Goal: Check status

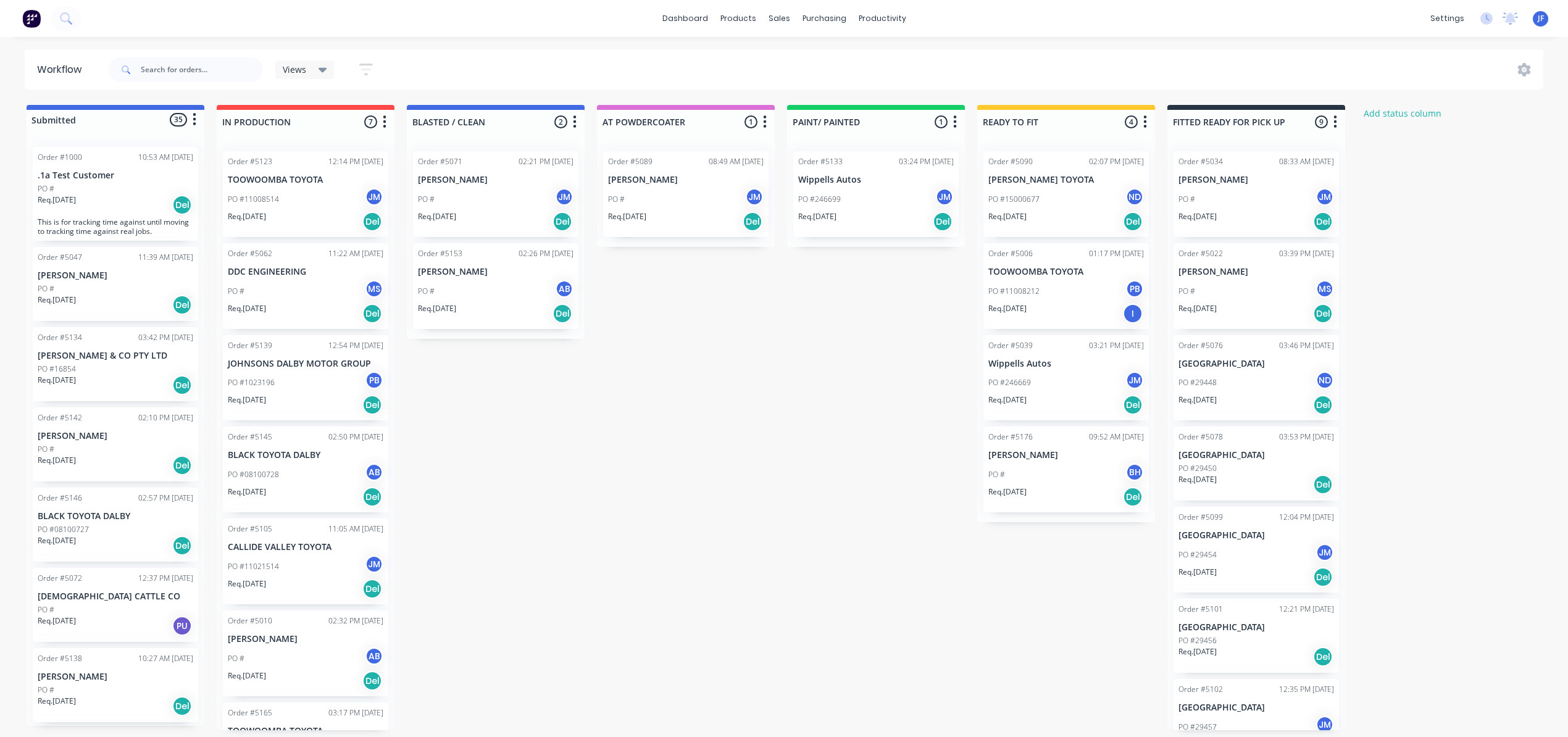
scroll to position [215, 0]
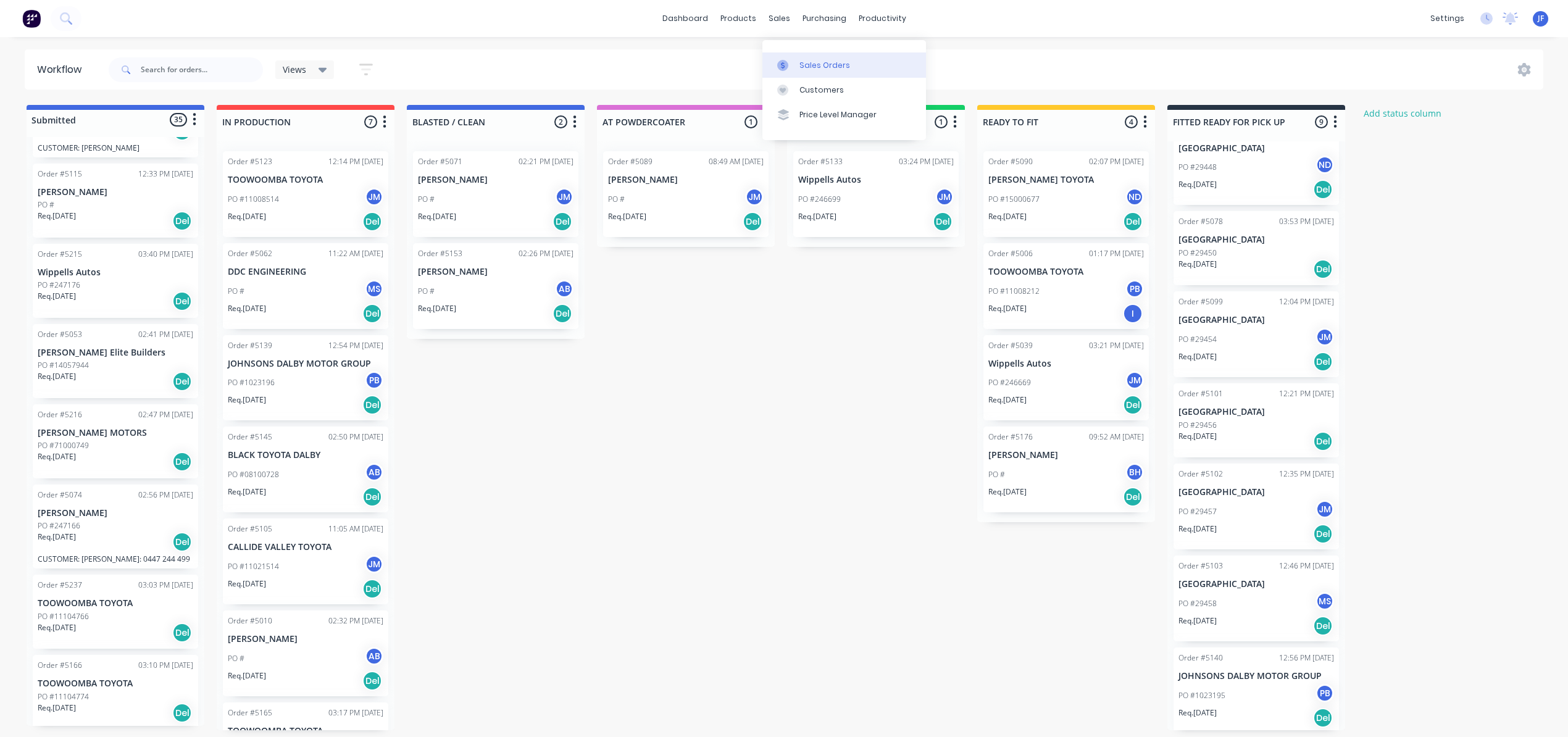
click at [835, 60] on div "Sales Orders" at bounding box center [824, 65] width 51 height 11
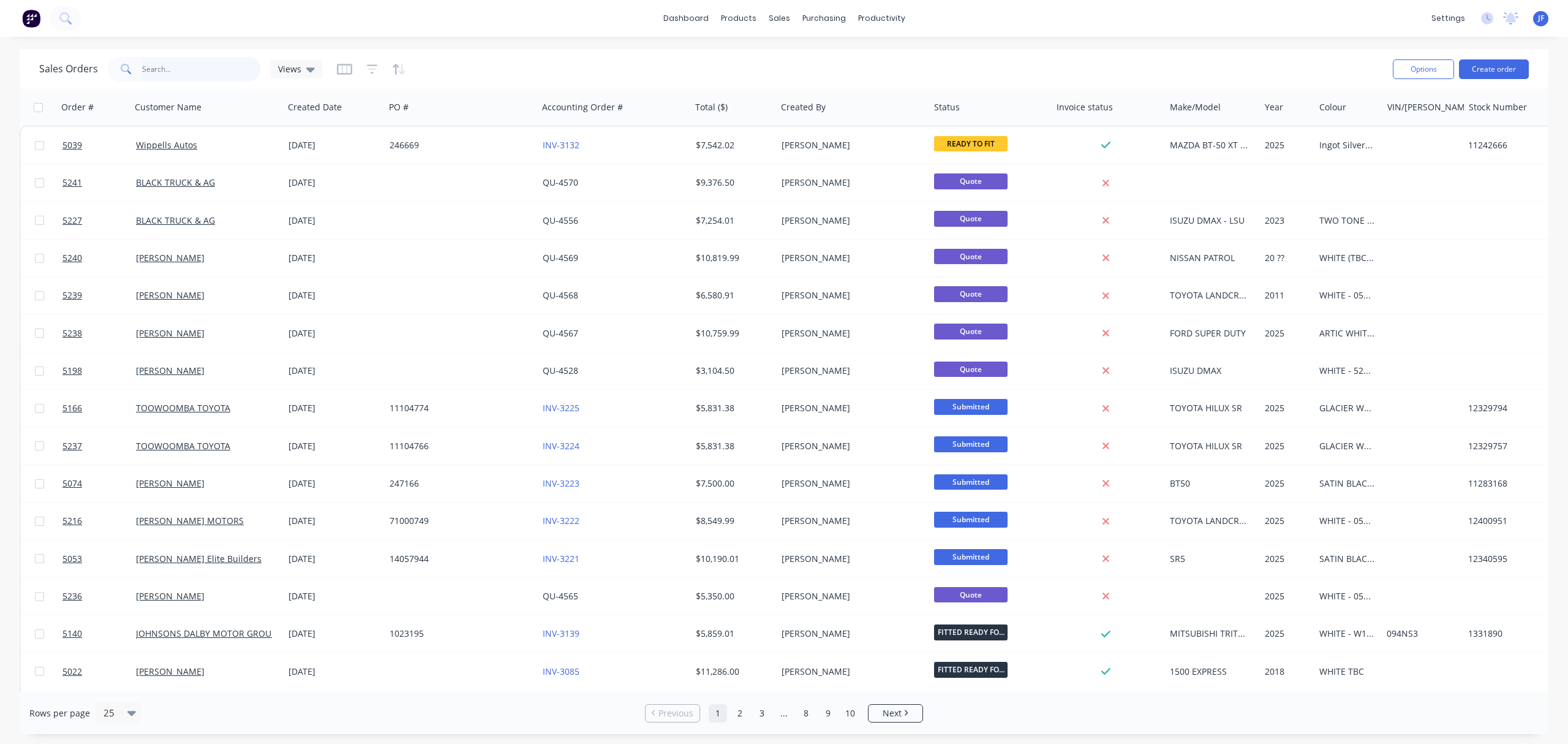
click at [163, 59] on input "text" at bounding box center [201, 69] width 120 height 25
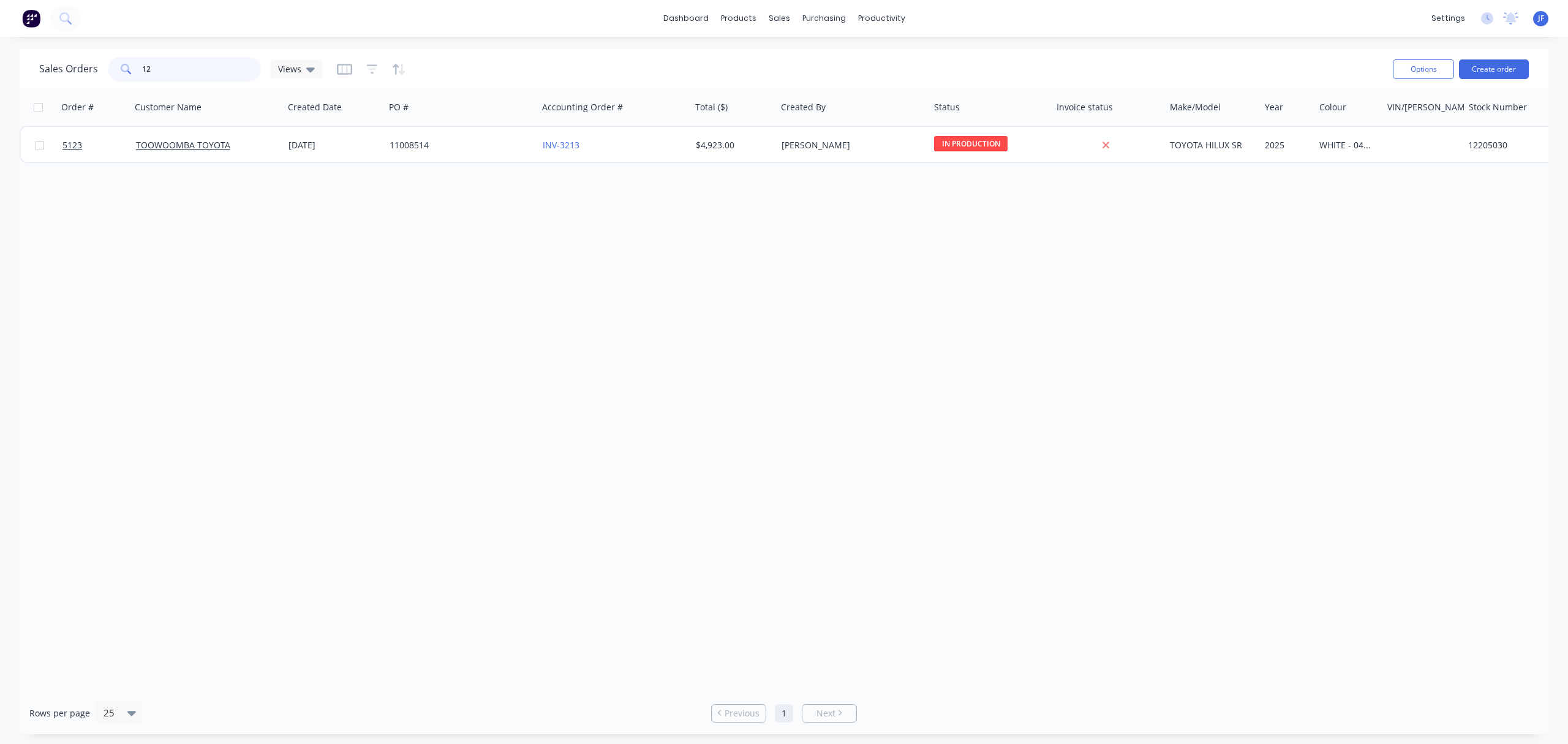
type input "1"
type input "12290196"
click at [890, 54] on div "Workflow" at bounding box center [903, 59] width 37 height 11
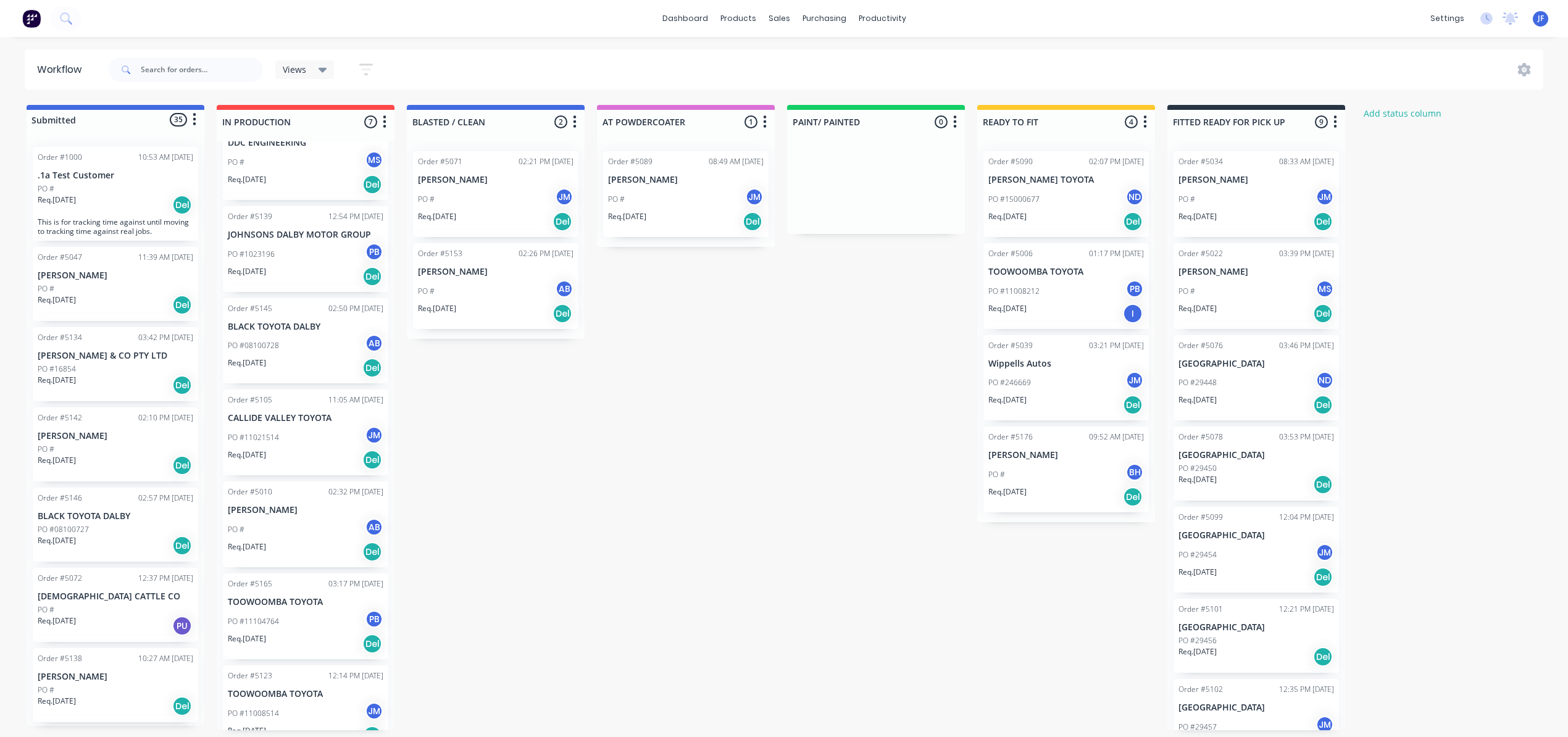
scroll to position [55, 0]
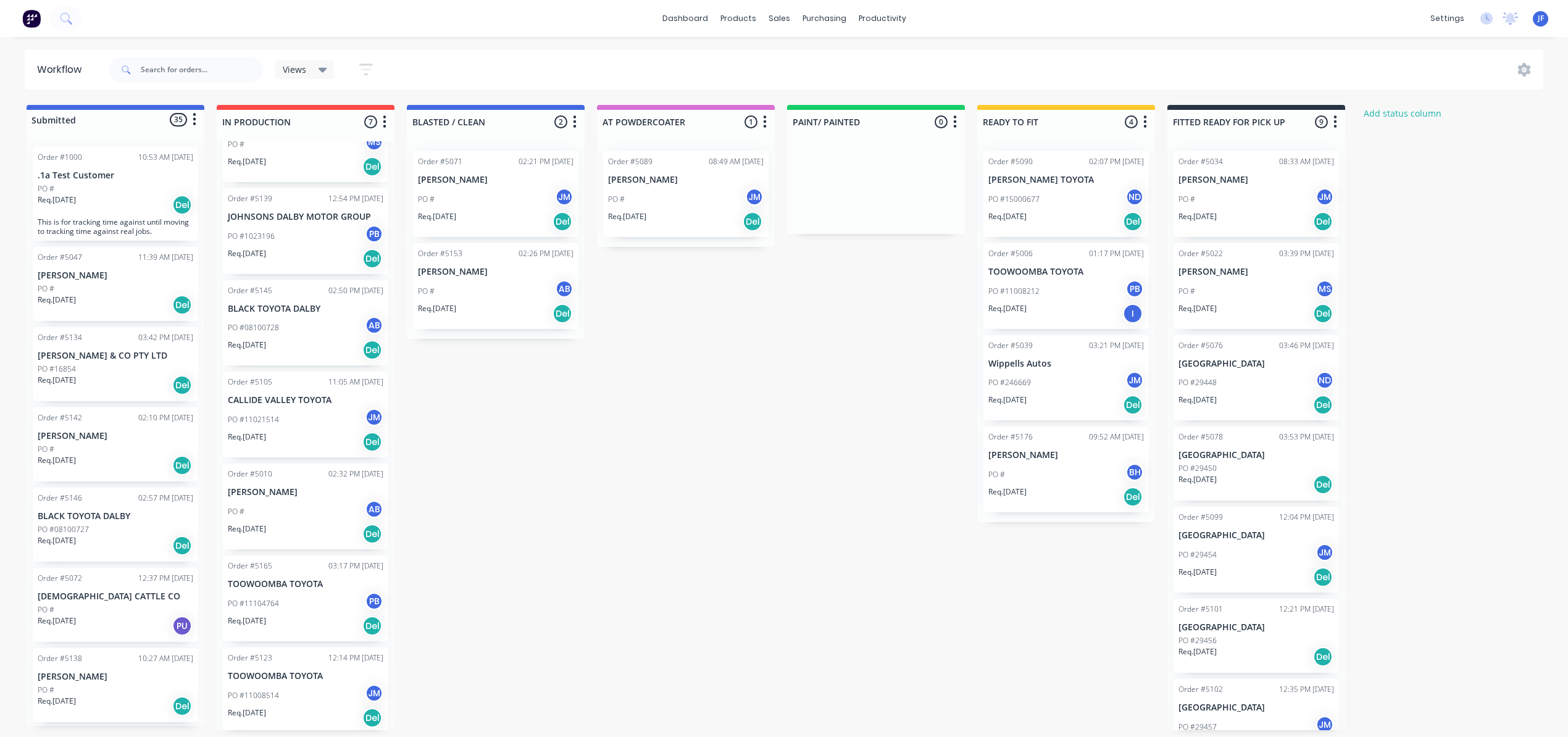
click at [307, 603] on div "PO #11104764 PB" at bounding box center [306, 603] width 156 height 23
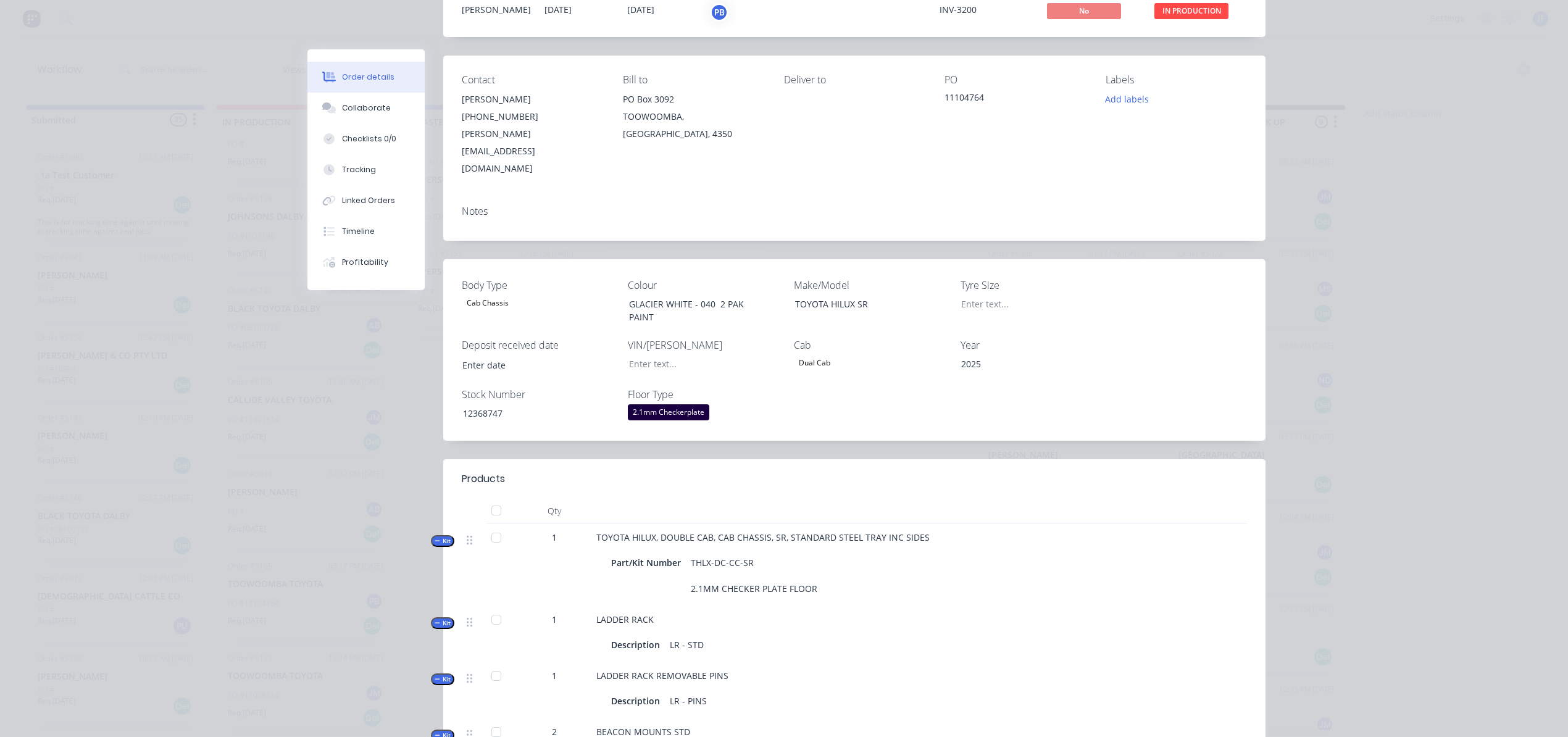
scroll to position [0, 0]
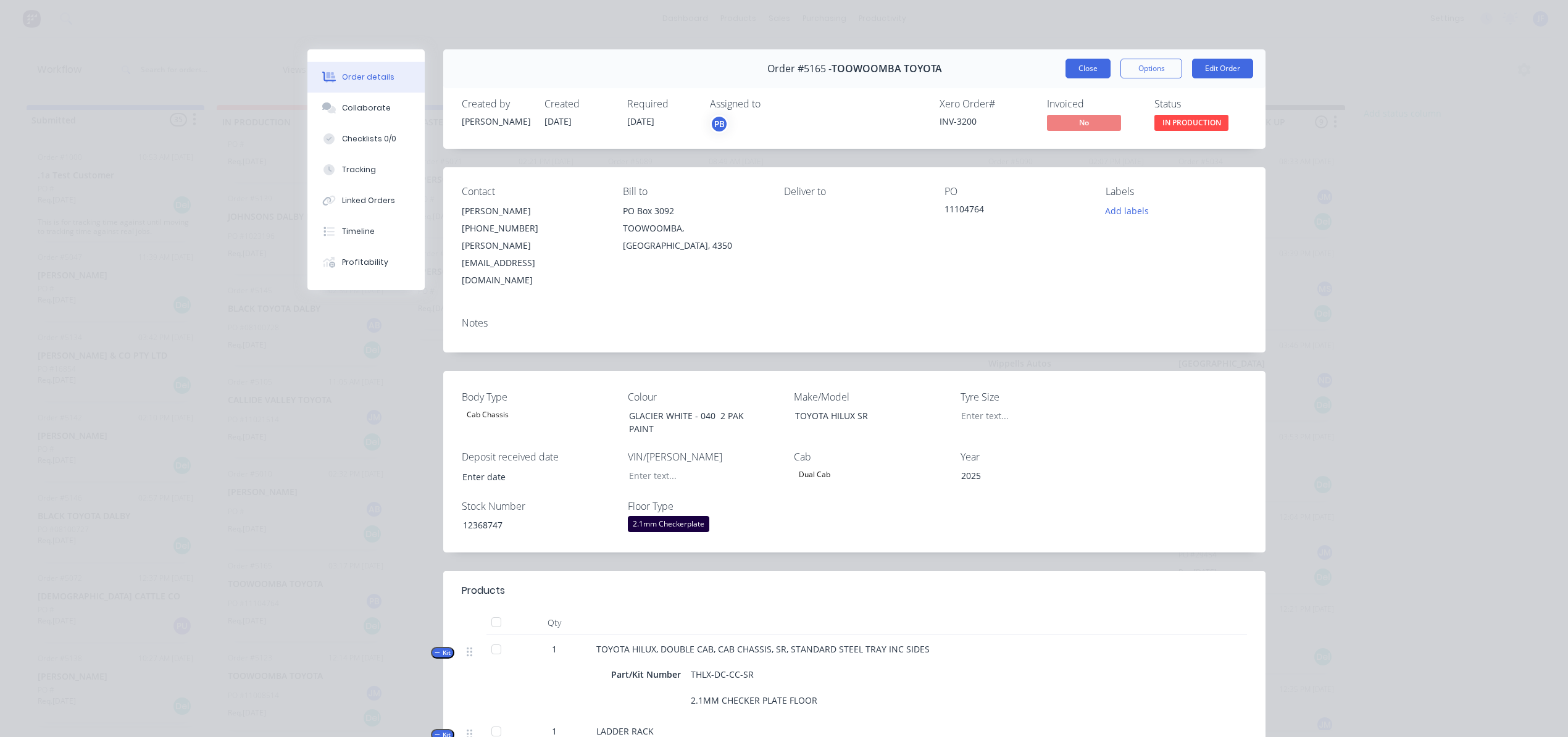
click at [1090, 68] on button "Close" at bounding box center [1088, 68] width 45 height 19
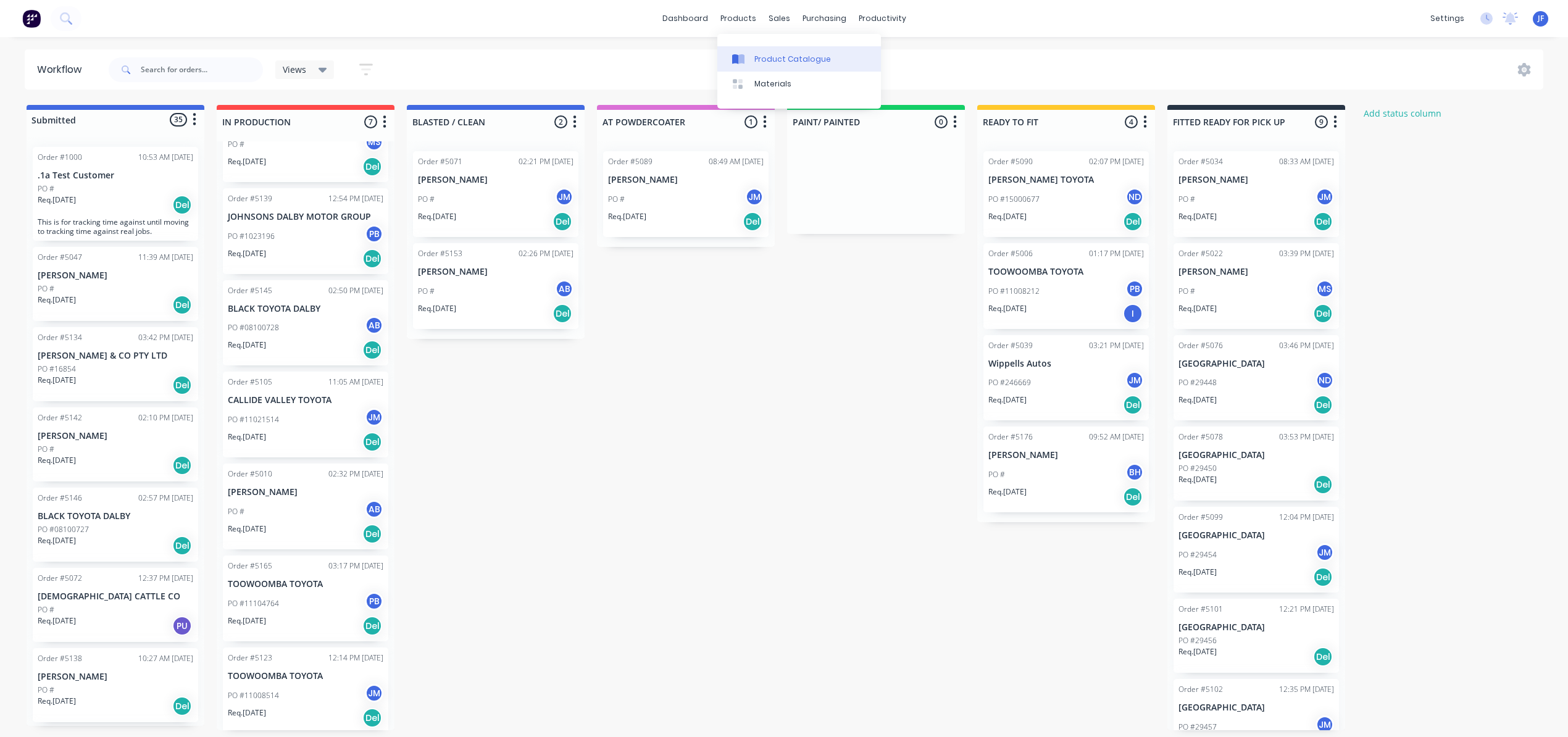
click at [777, 58] on div "Product Catalogue" at bounding box center [793, 59] width 76 height 11
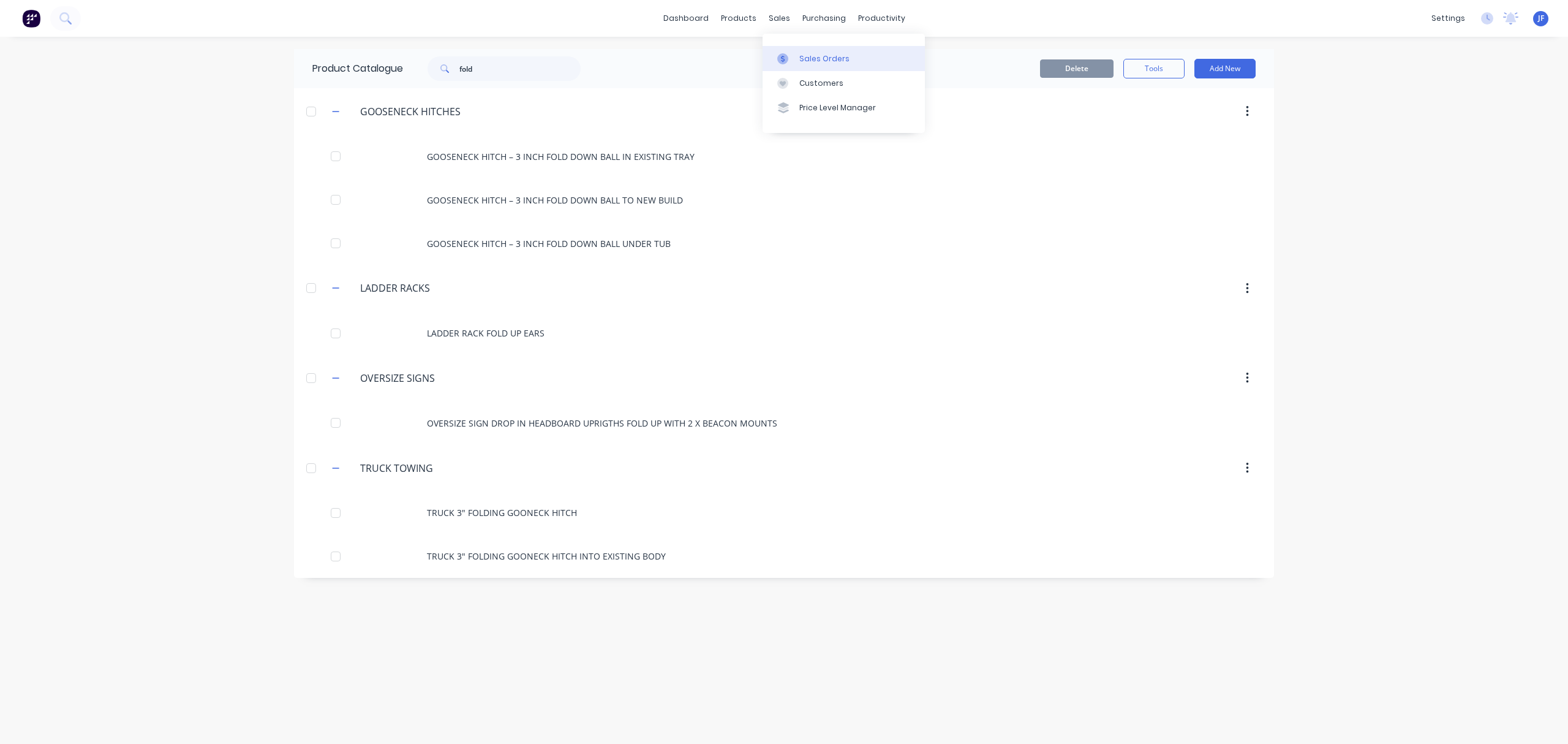
click at [801, 56] on div "Sales Orders" at bounding box center [824, 59] width 50 height 11
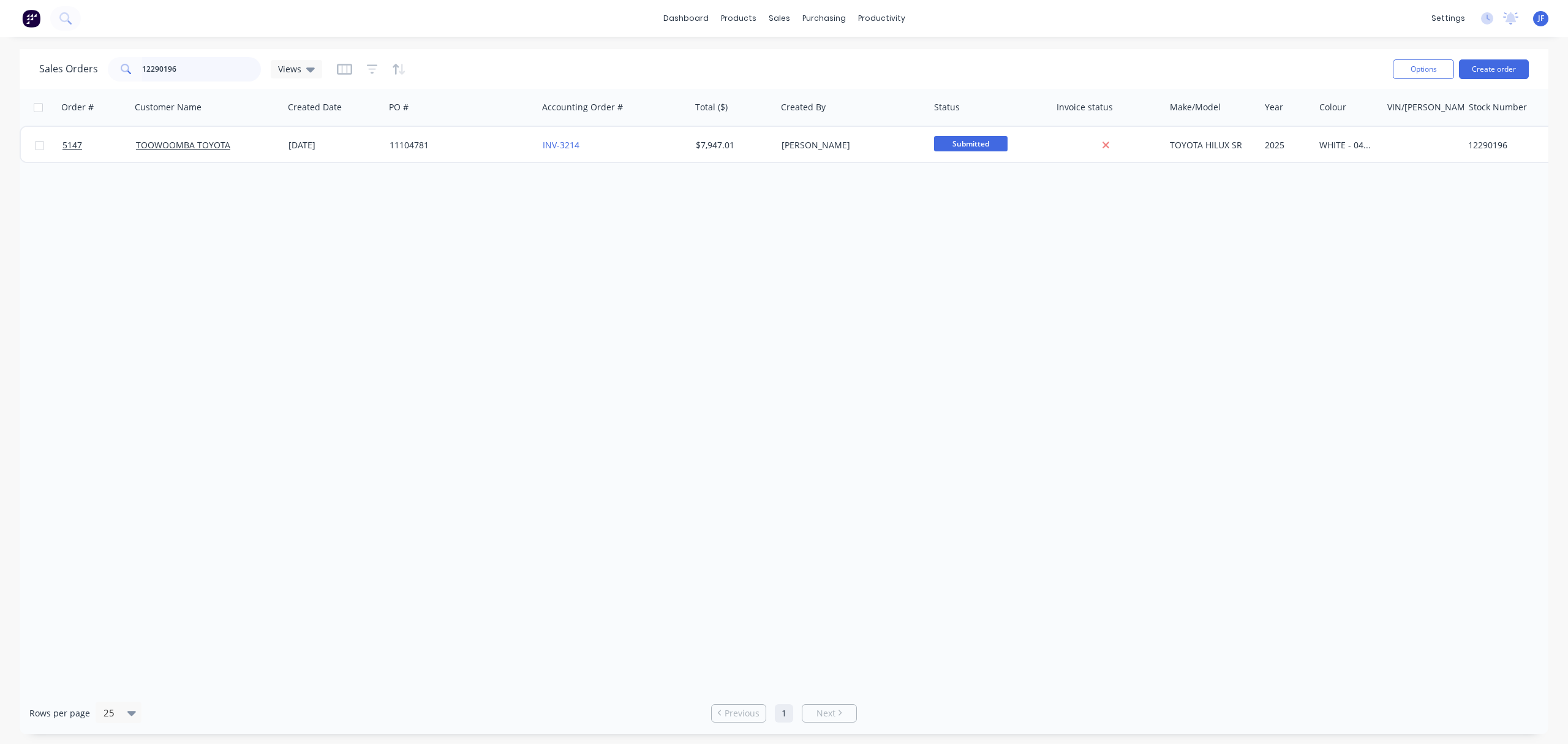
click at [201, 67] on input "12290196" at bounding box center [201, 69] width 120 height 25
type input "12373396"
click at [1018, 361] on div "Order # Customer Name Created Date PO # Accounting Order # Total ($) Created By…" at bounding box center [783, 390] width 1529 height 603
click at [890, 56] on div "Workflow" at bounding box center [903, 59] width 37 height 11
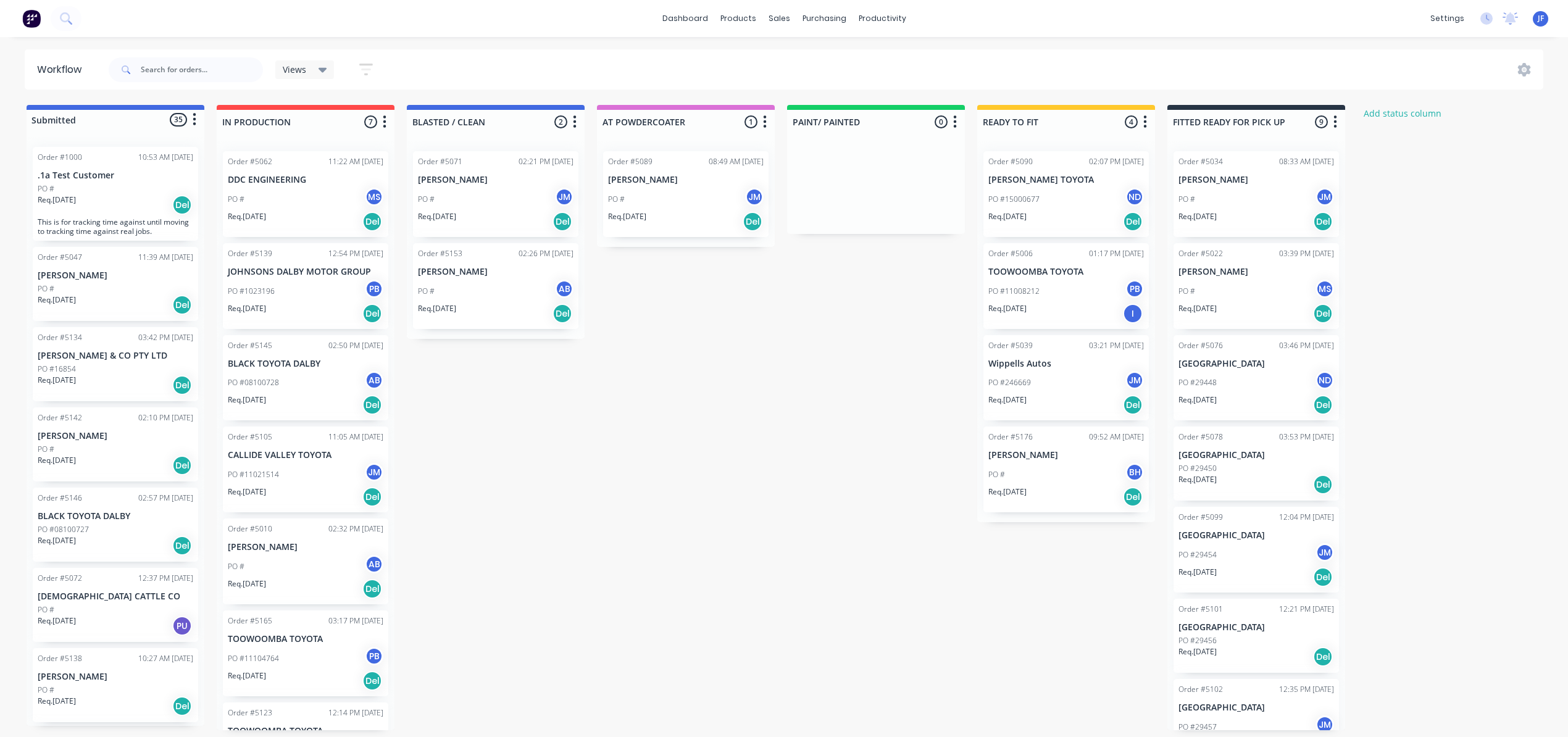
click at [555, 470] on div "Submitted 35 Status colour #4169E1 hex #4169E1 Save Cancel Summaries Total orde…" at bounding box center [841, 417] width 1701 height 625
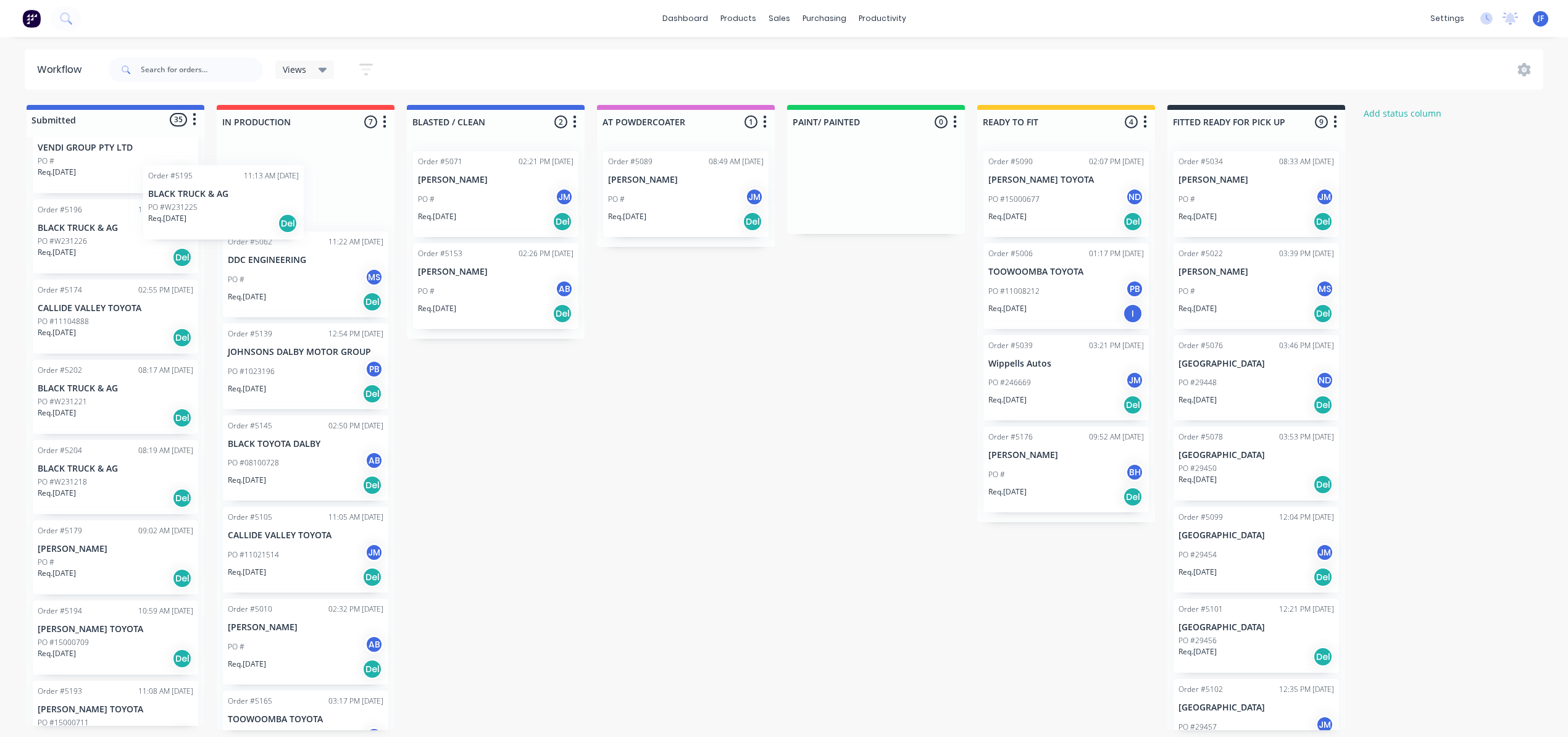
scroll to position [847, 0]
drag, startPoint x: 117, startPoint y: 226, endPoint x: 305, endPoint y: 187, distance: 192.0
click at [305, 188] on div "Submitted 35 Status colour #4169E1 hex #4169E1 Save Cancel Summaries Total orde…" at bounding box center [841, 417] width 1701 height 625
click at [370, 205] on div "Del" at bounding box center [372, 208] width 19 height 19
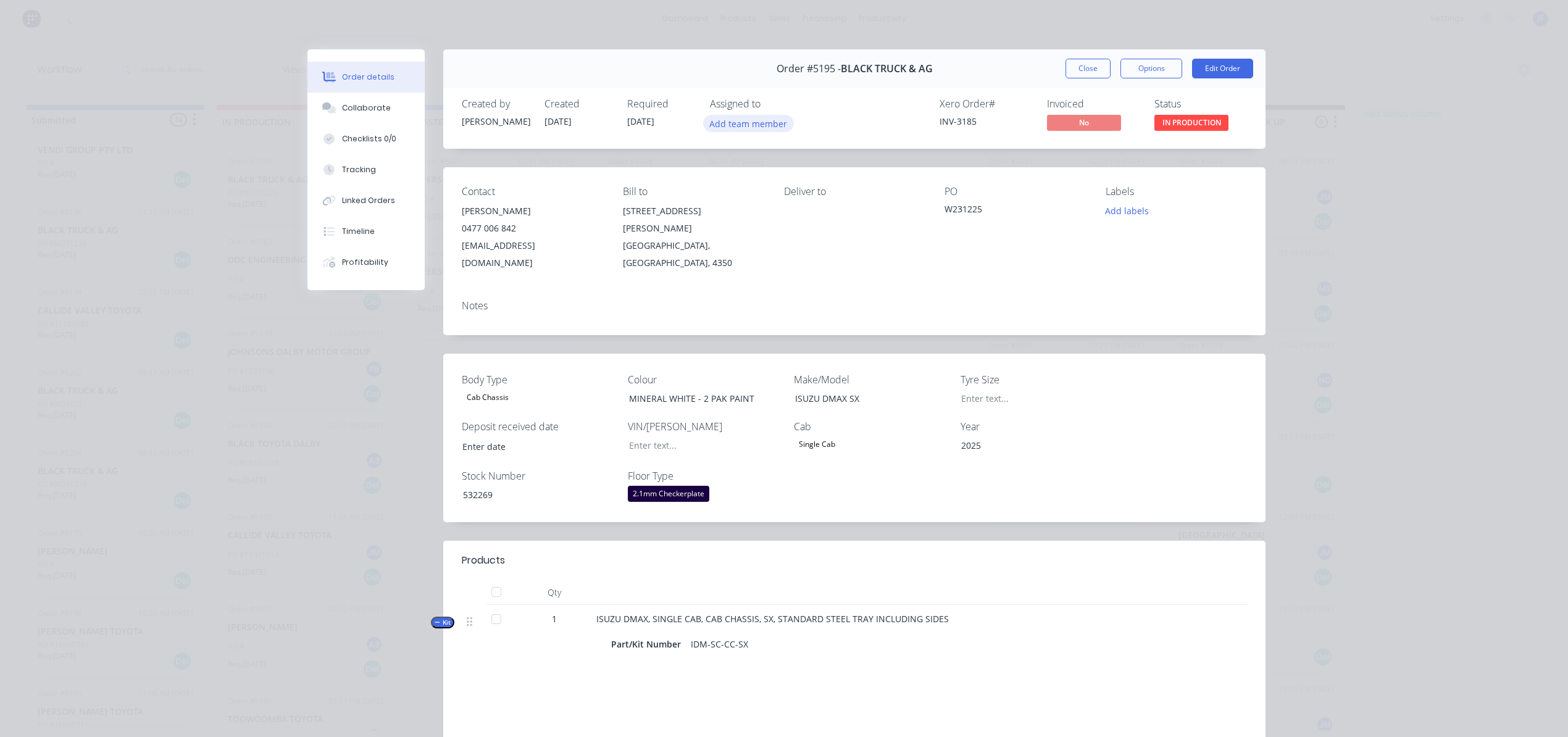
click at [731, 124] on button "Add team member" at bounding box center [748, 123] width 91 height 16
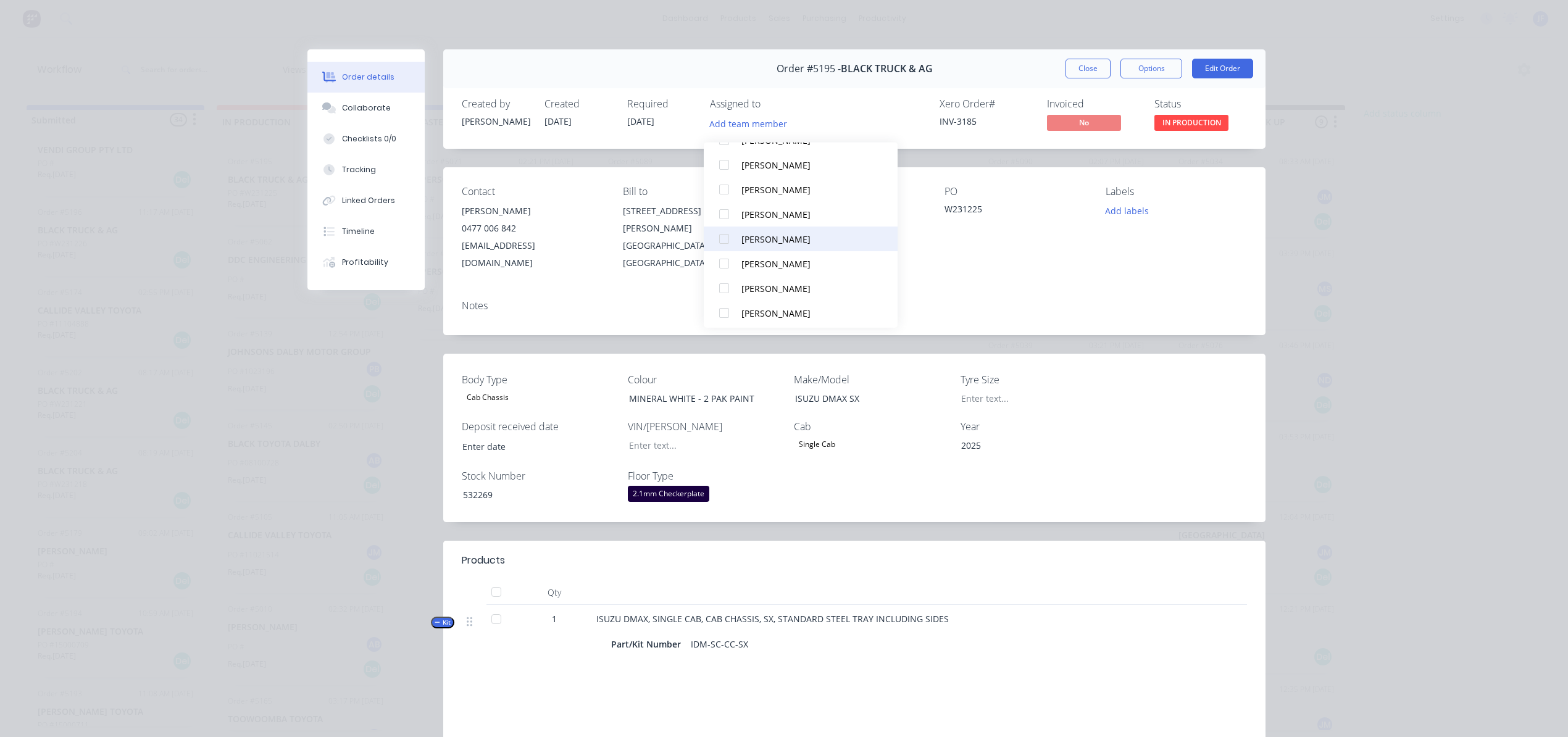
scroll to position [411, 0]
click at [751, 201] on div "[PERSON_NAME]" at bounding box center [806, 206] width 130 height 13
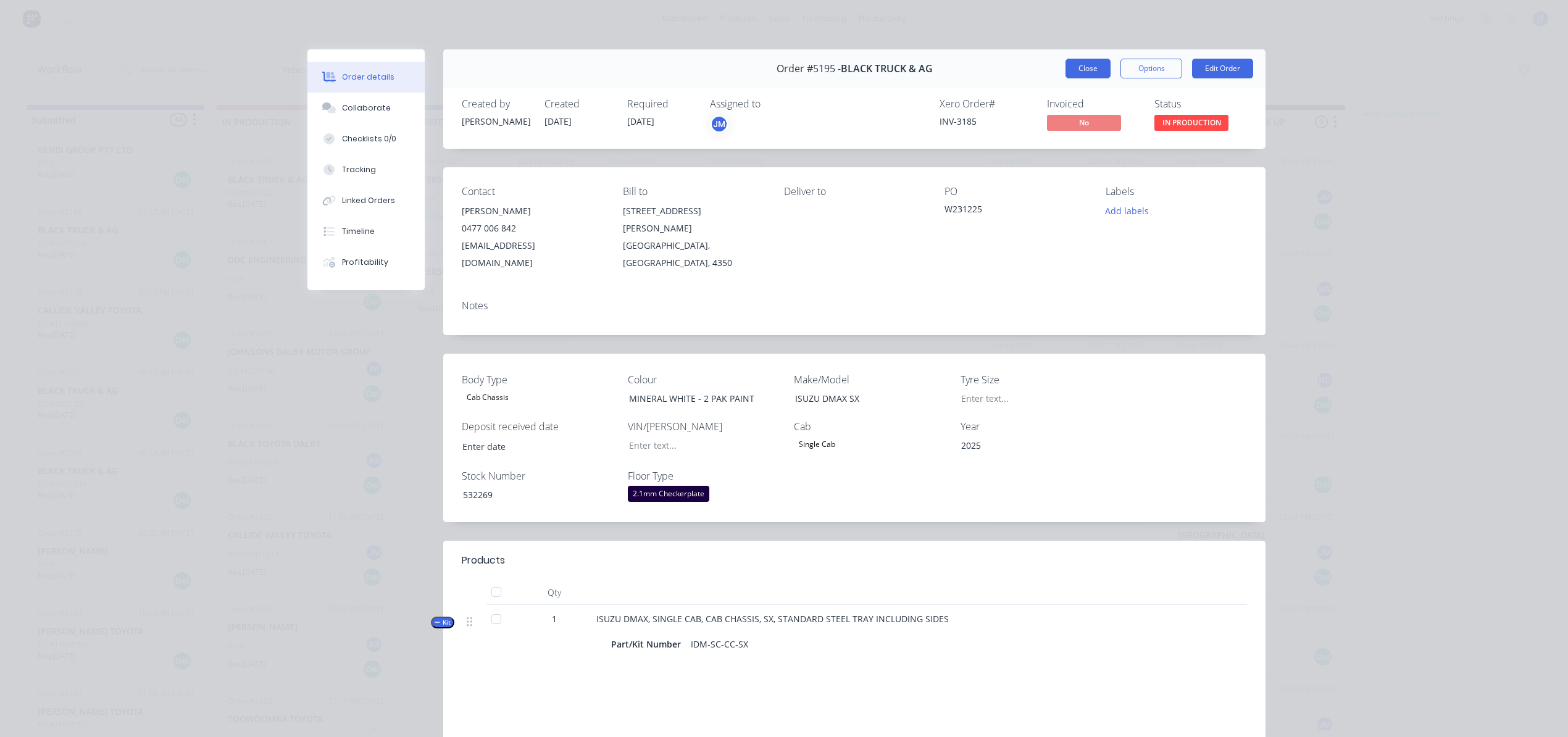
click at [1082, 67] on button "Close" at bounding box center [1088, 68] width 45 height 19
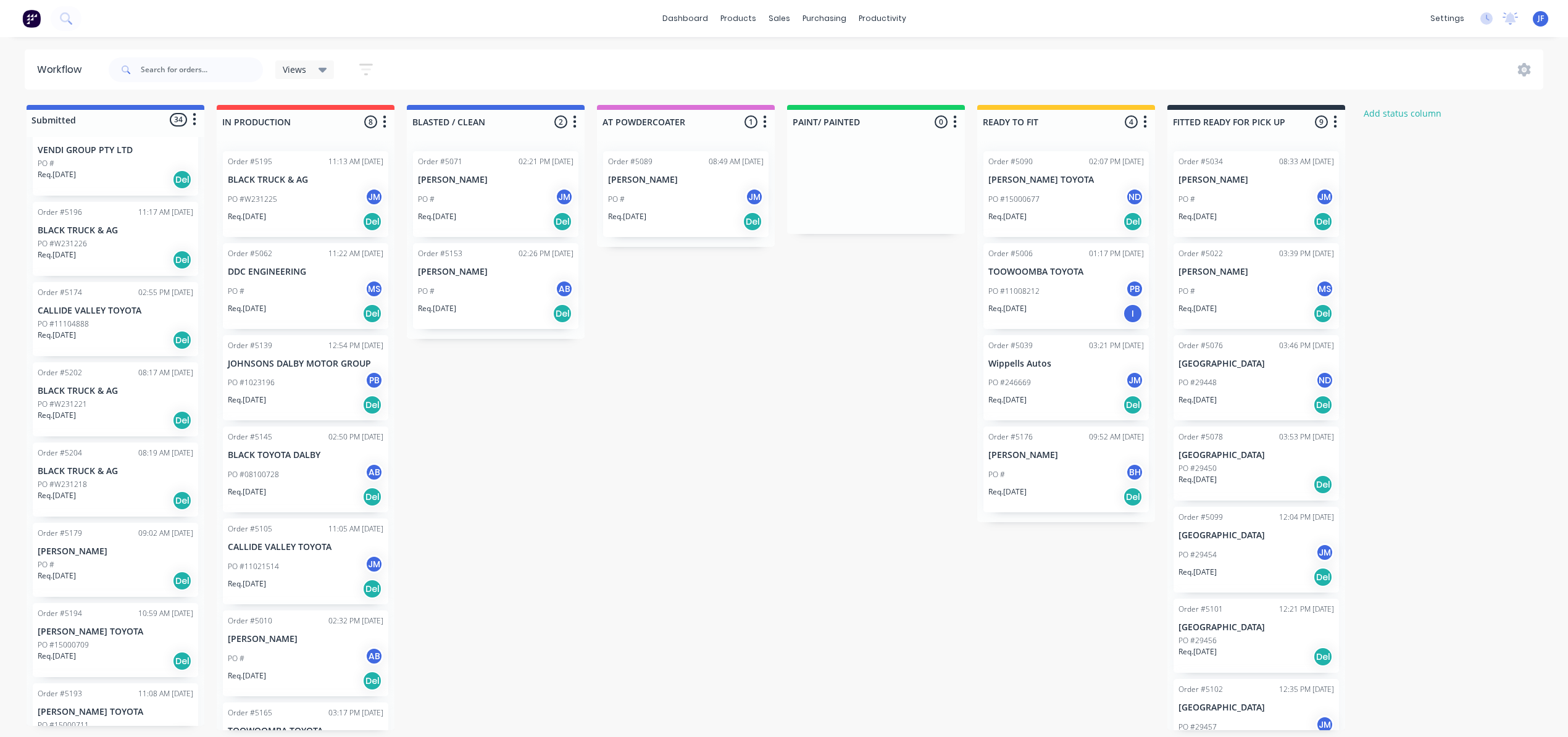
click at [1049, 396] on div "Req. [DATE] Del" at bounding box center [1066, 404] width 156 height 21
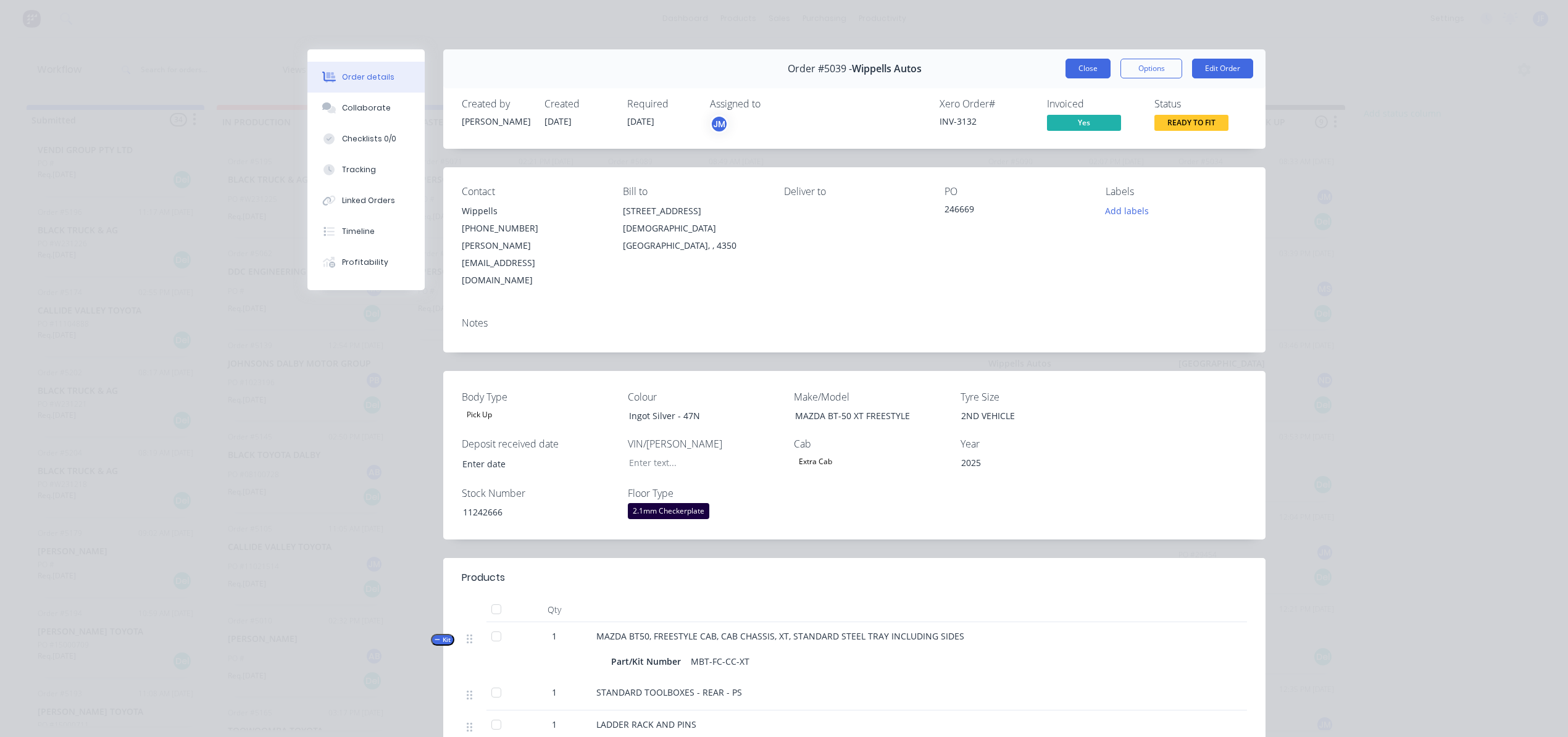
click at [1092, 65] on button "Close" at bounding box center [1088, 68] width 45 height 19
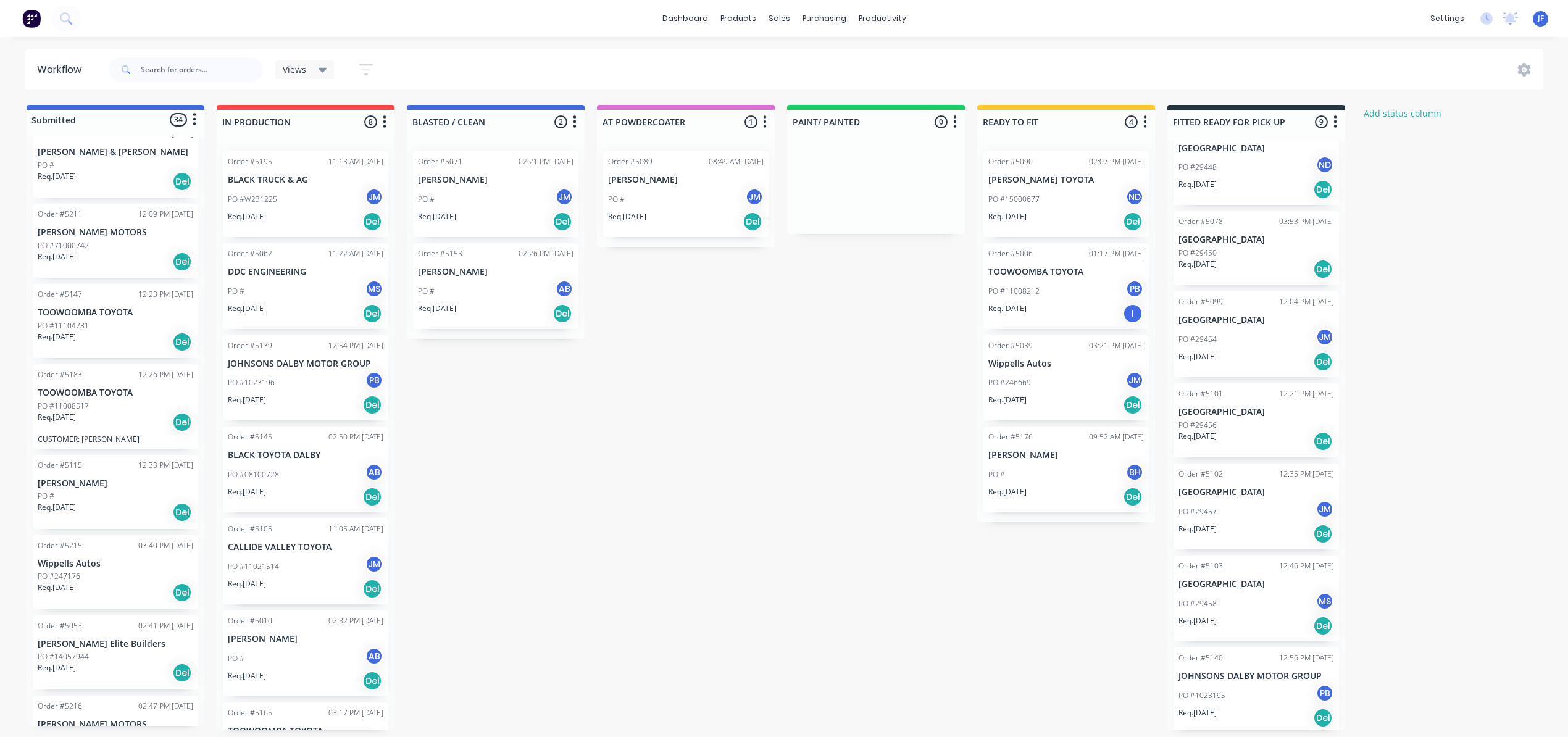
scroll to position [1916, 0]
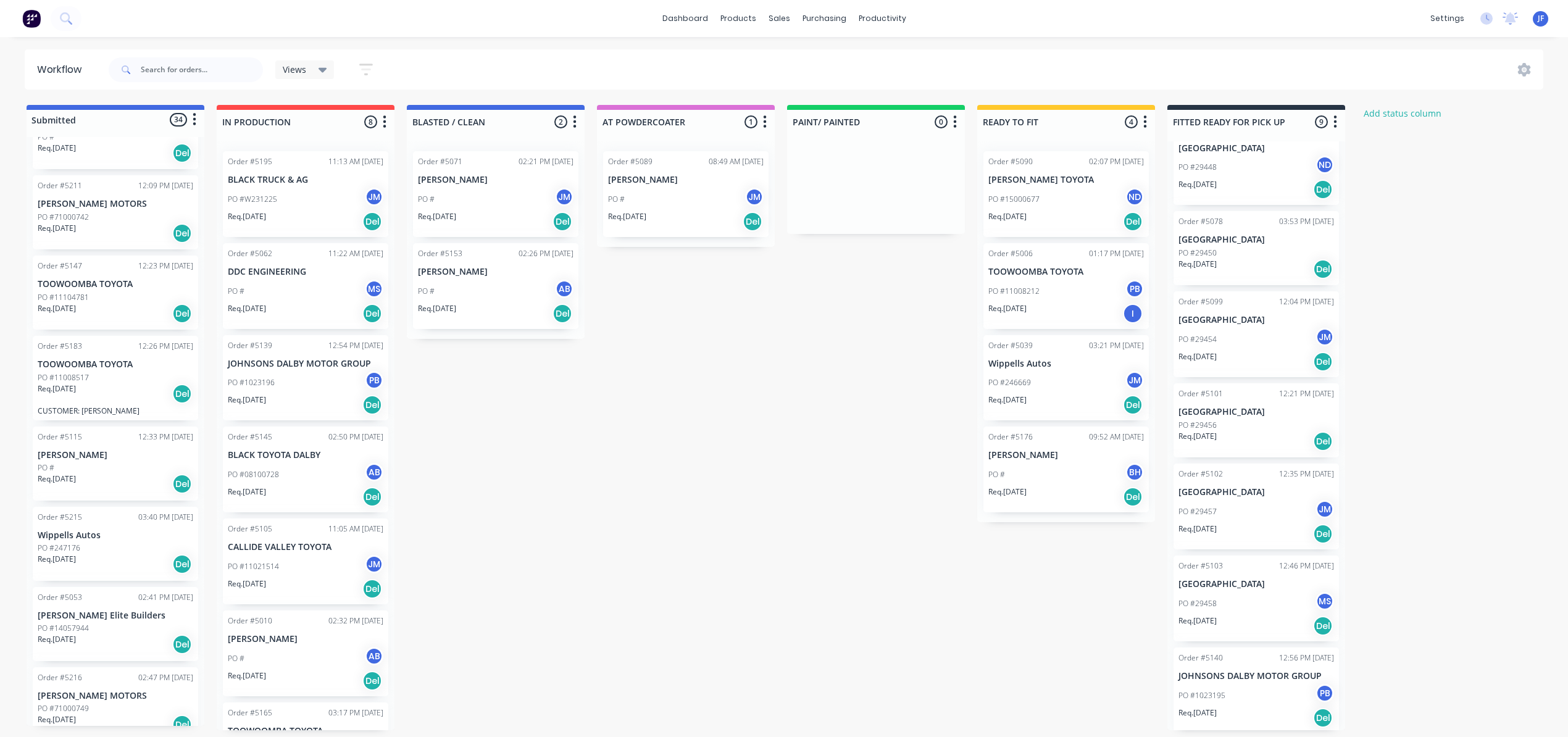
click at [1051, 382] on div "PO #246669 JM" at bounding box center [1066, 382] width 156 height 23
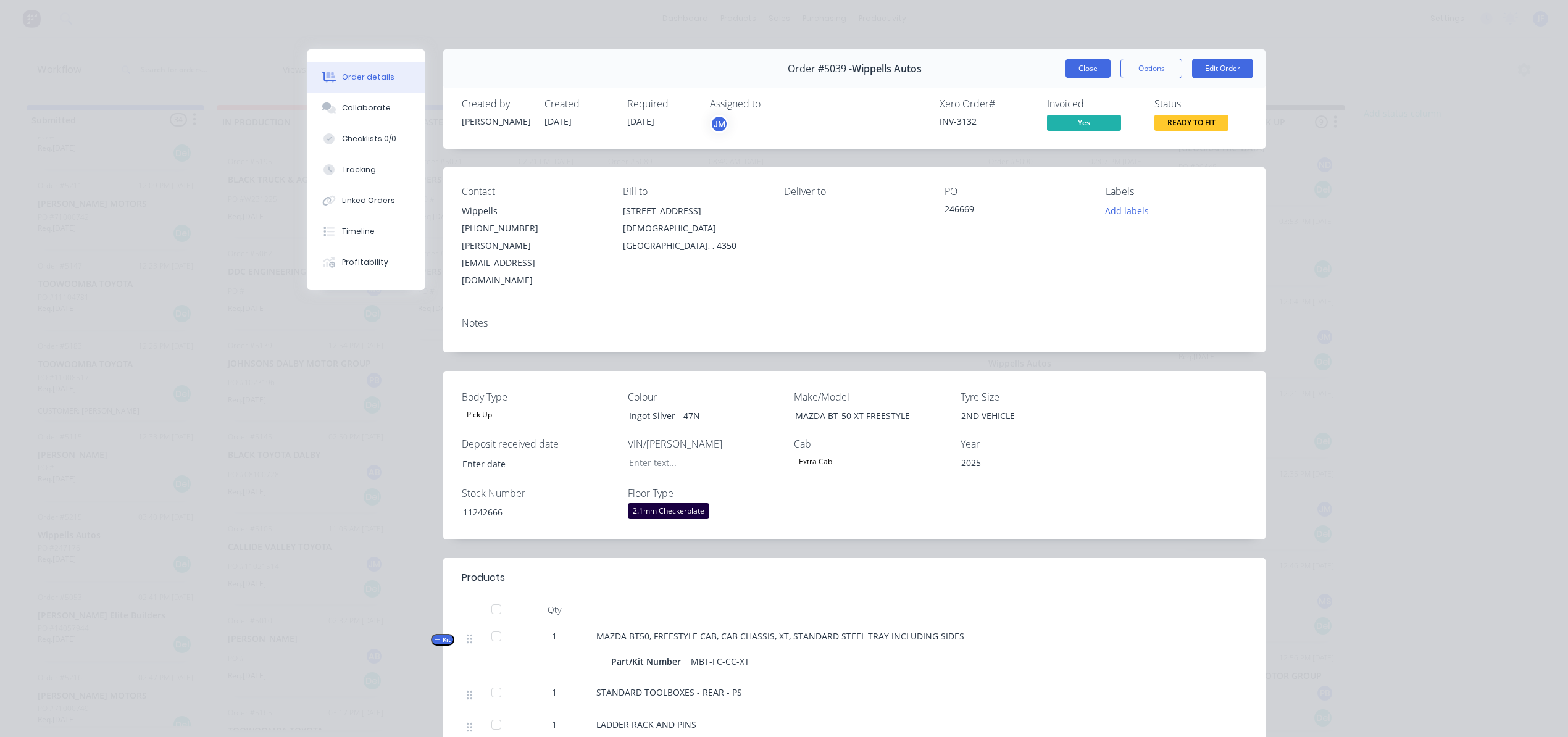
click at [1083, 68] on button "Close" at bounding box center [1088, 68] width 45 height 19
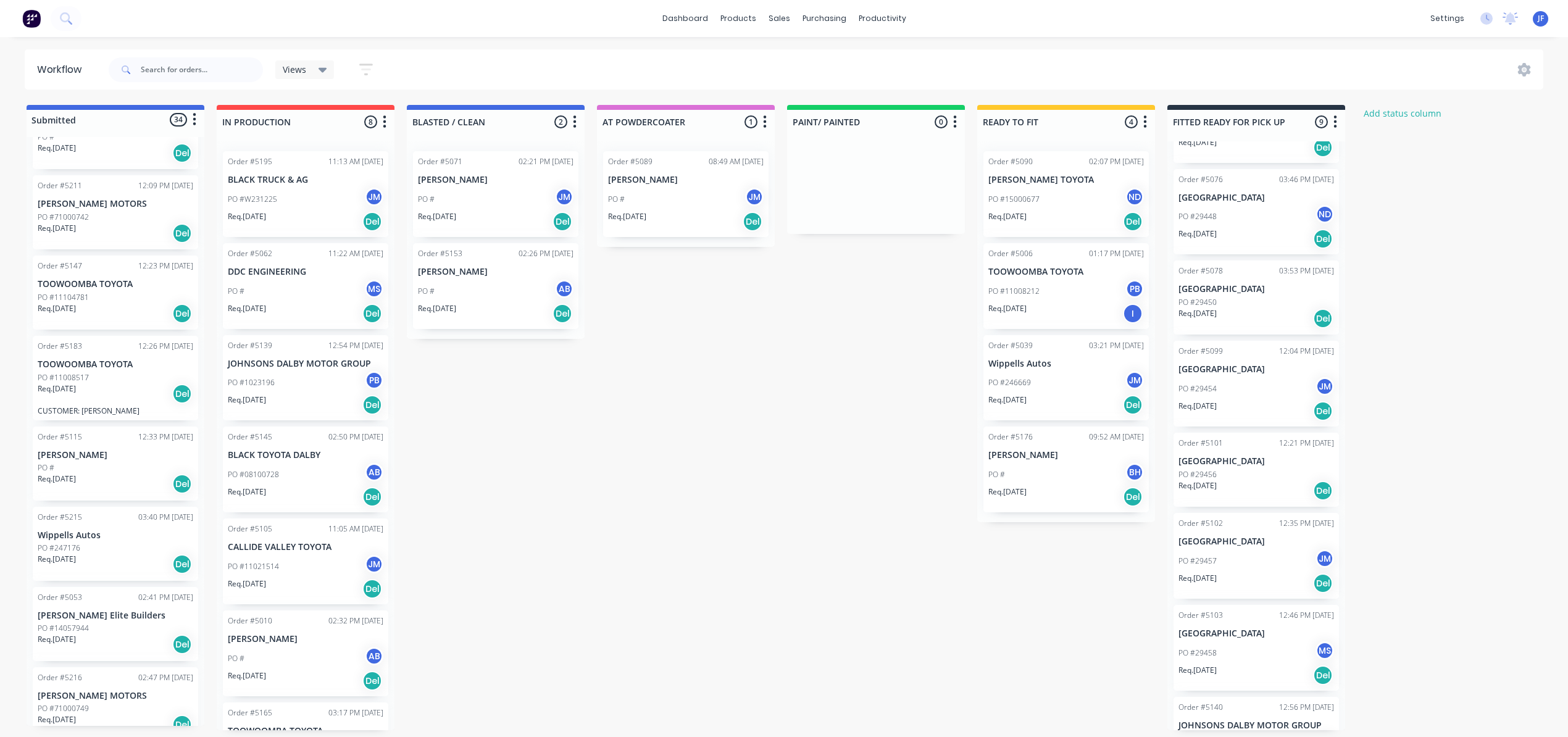
scroll to position [215, 0]
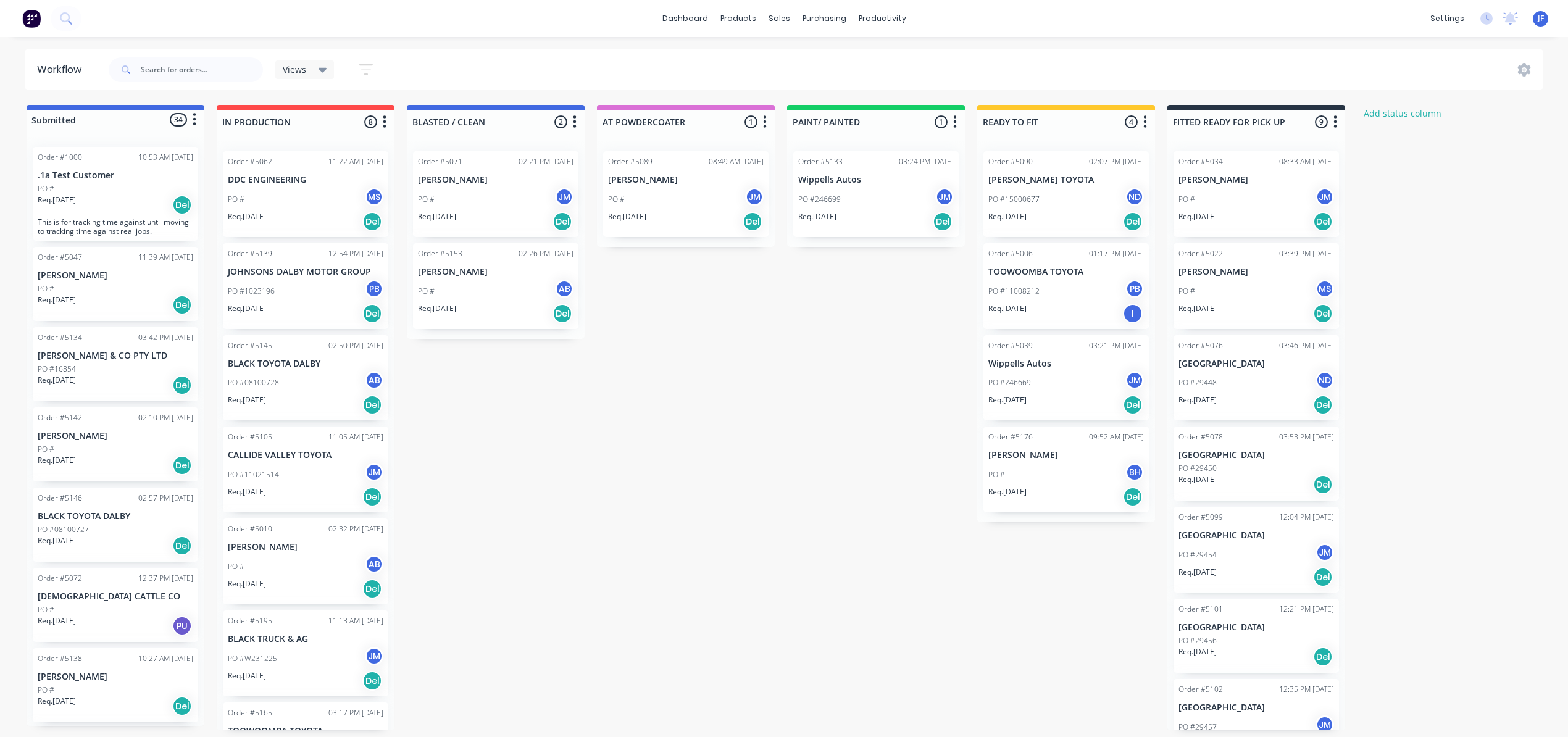
click at [864, 205] on div "PO #246699 JM" at bounding box center [876, 199] width 156 height 23
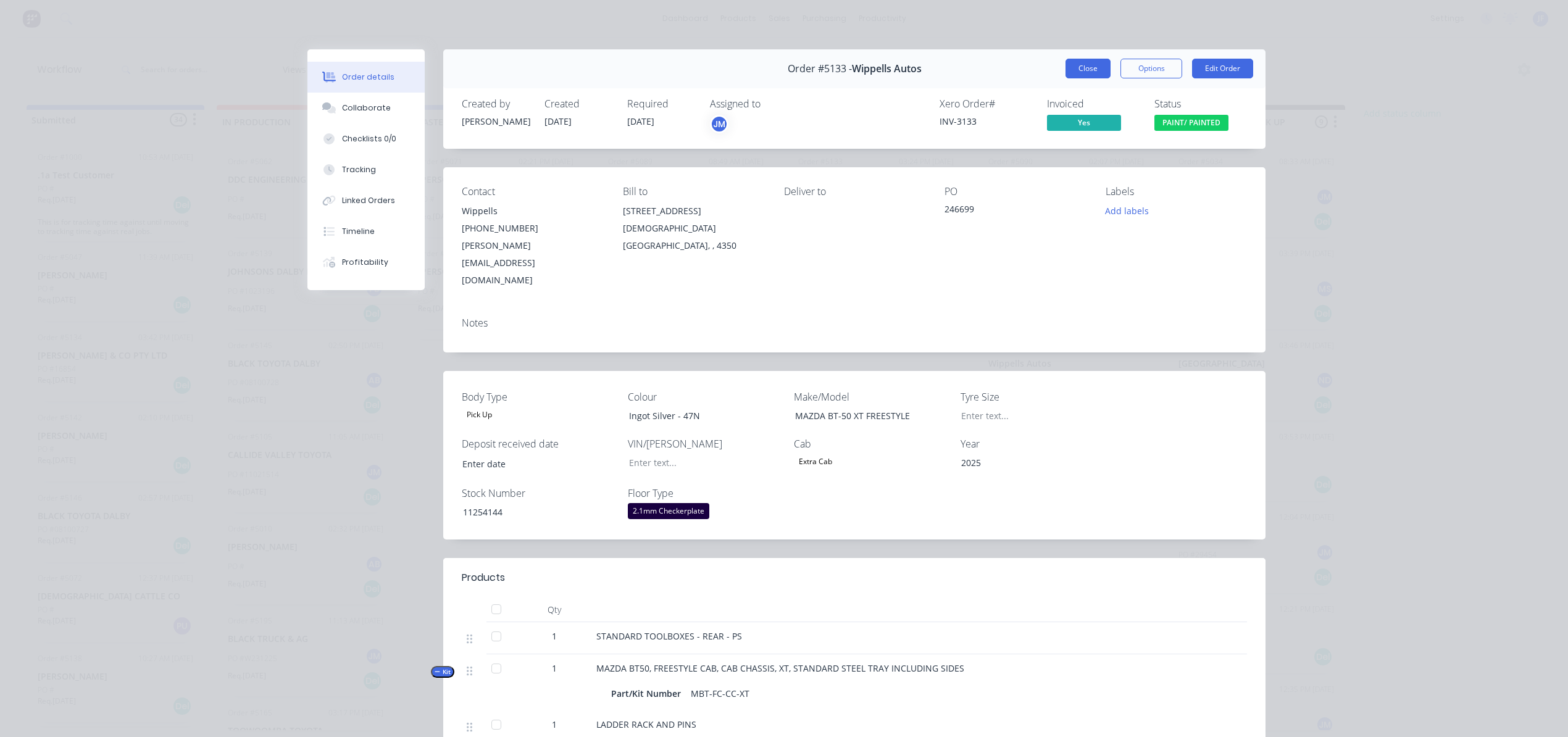
click at [1092, 68] on button "Close" at bounding box center [1088, 68] width 45 height 19
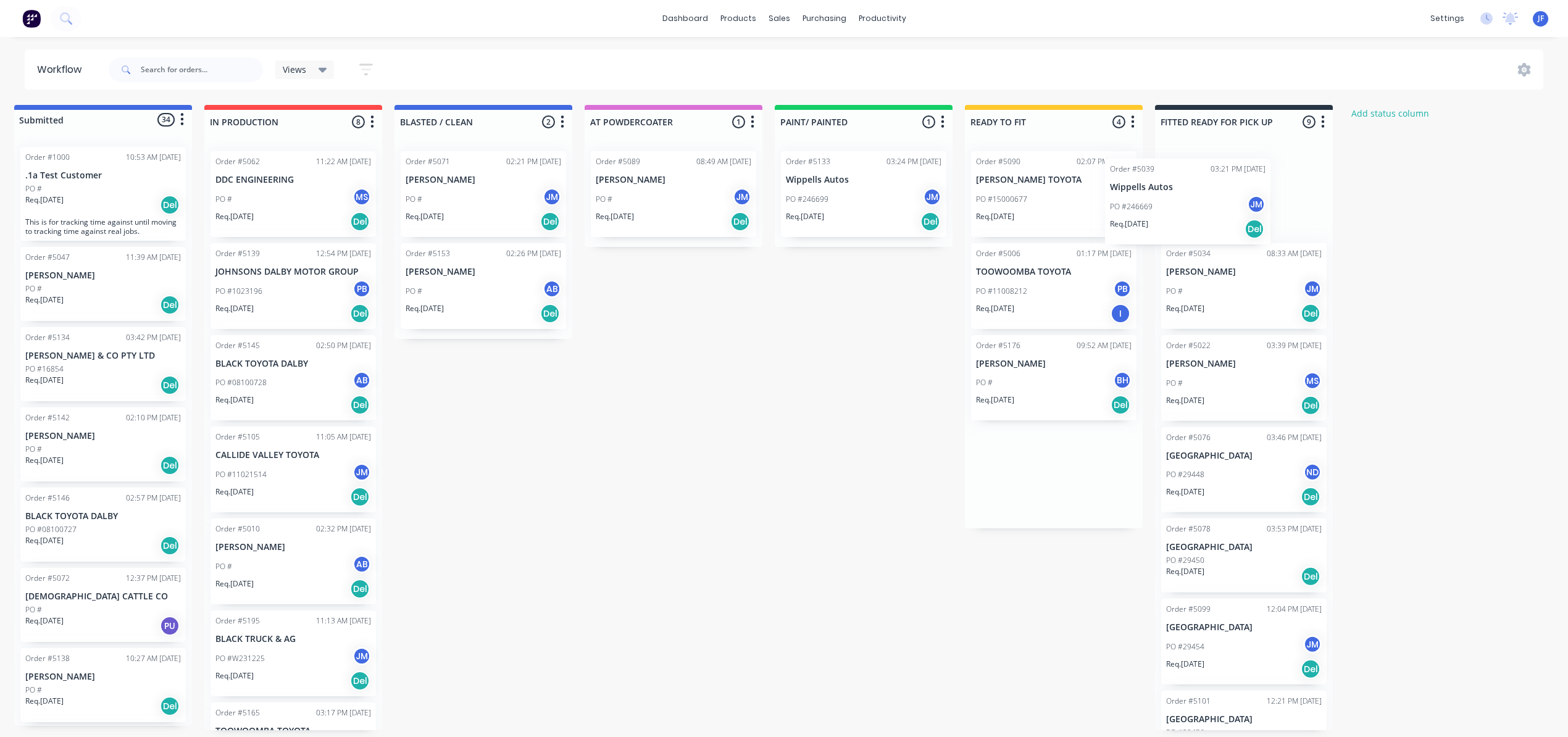
scroll to position [0, 18]
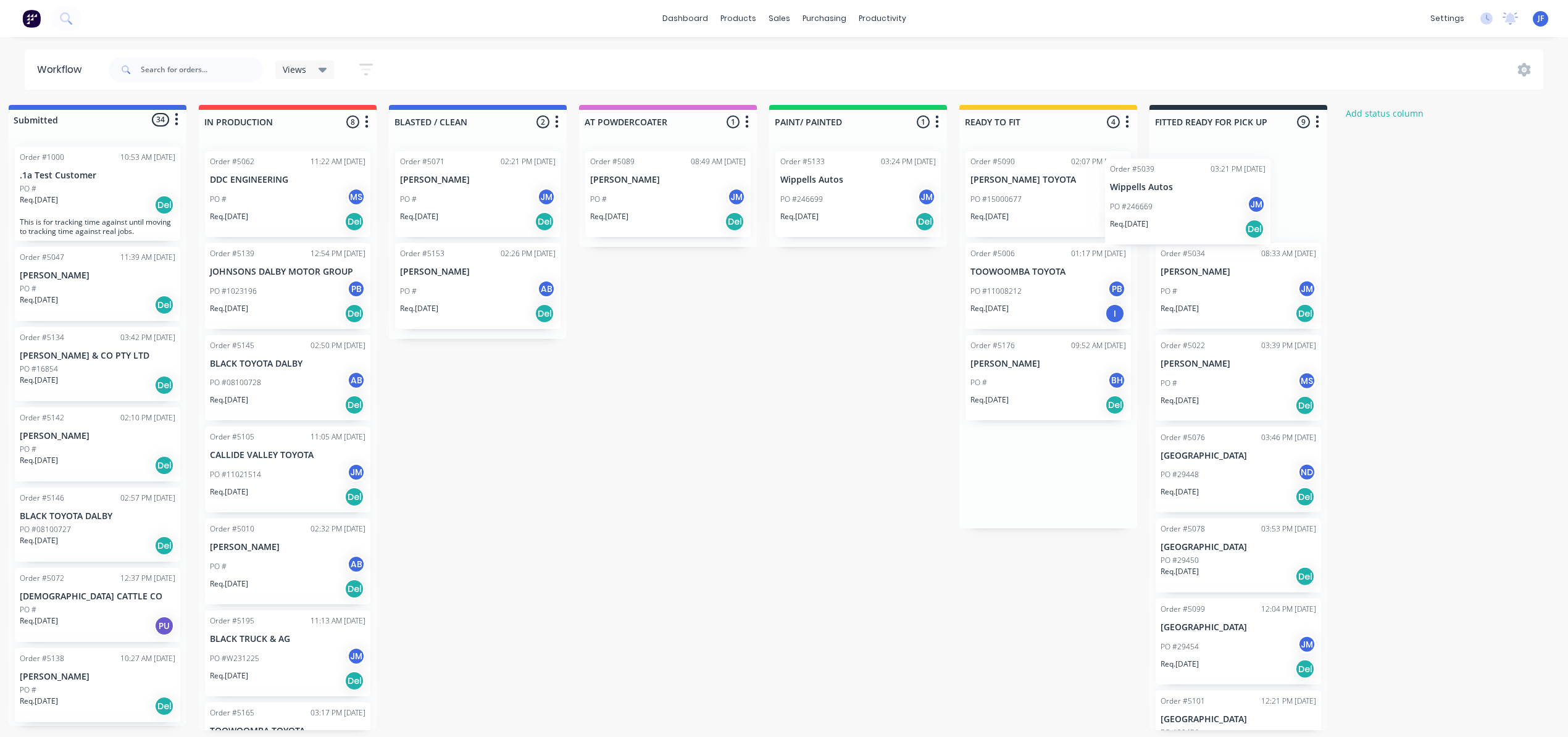
drag, startPoint x: 1070, startPoint y: 375, endPoint x: 1199, endPoint y: 189, distance: 226.4
click at [1199, 189] on div "Submitted 34 Status colour #4169E1 hex #4169E1 Save Cancel Summaries Total orde…" at bounding box center [823, 417] width 1701 height 625
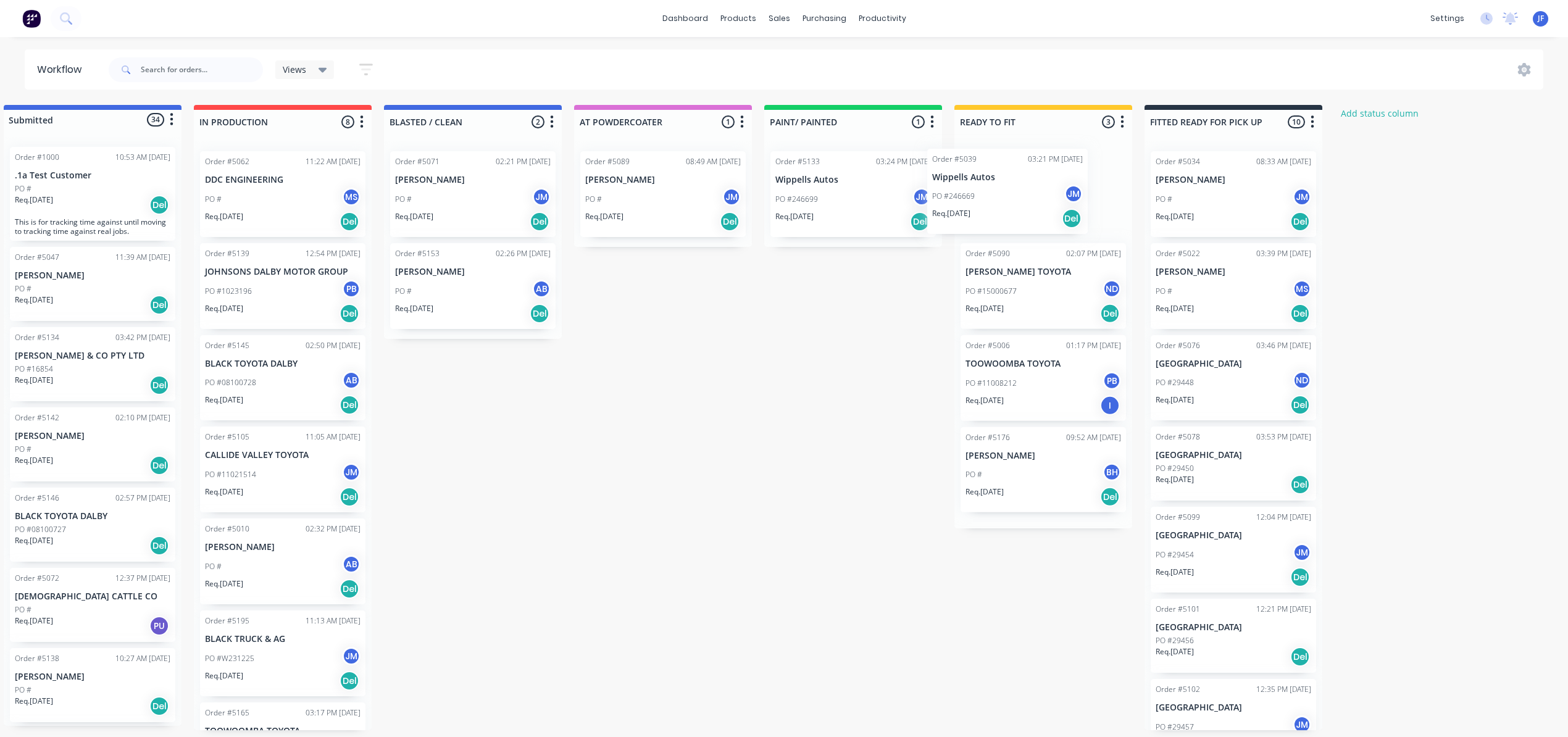
drag, startPoint x: 1232, startPoint y: 196, endPoint x: 1016, endPoint y: 197, distance: 216.0
click at [1015, 198] on div "Submitted 34 Status colour #4169E1 hex #4169E1 Save Cancel Summaries Total orde…" at bounding box center [818, 417] width 1701 height 625
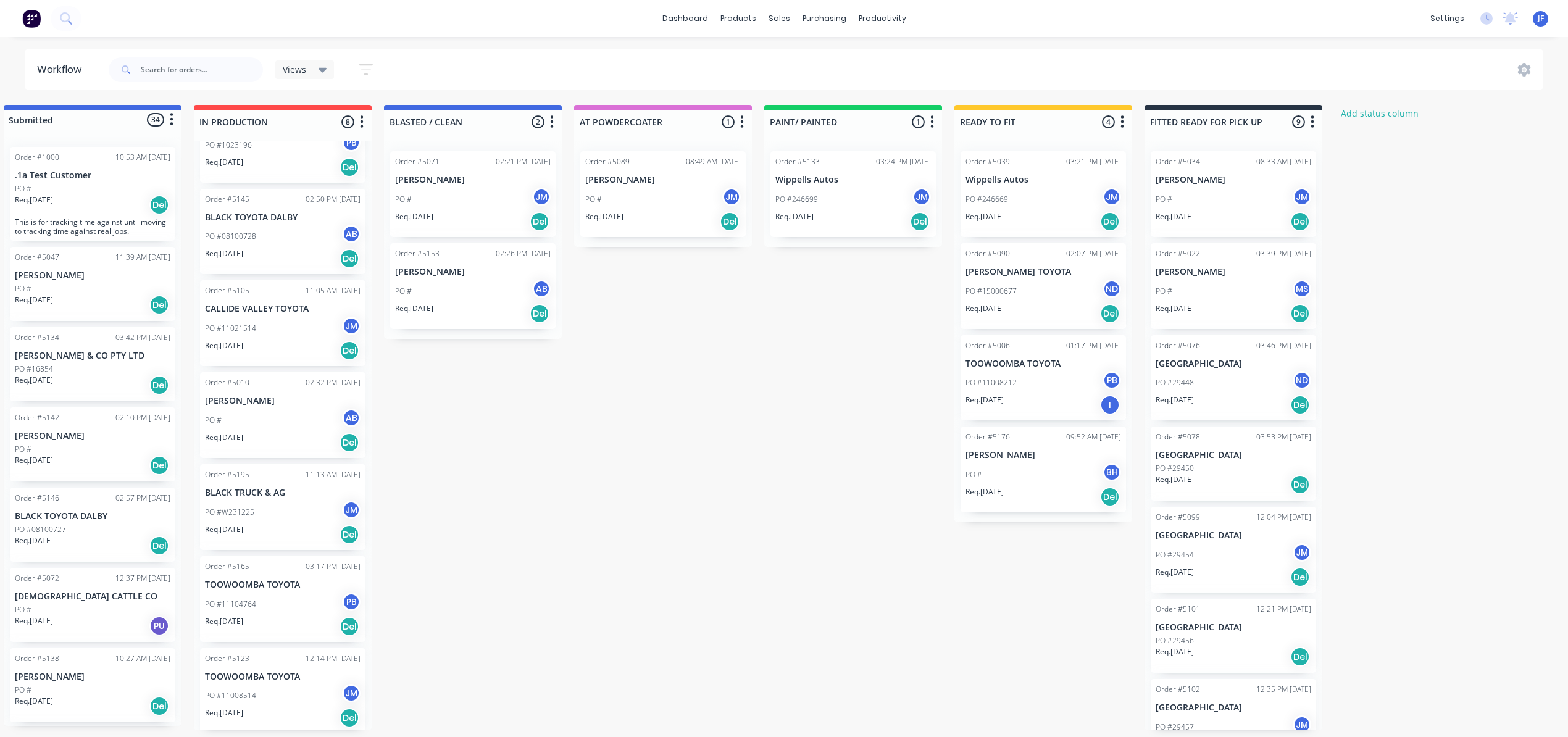
scroll to position [0, 0]
